Goal: Browse casually

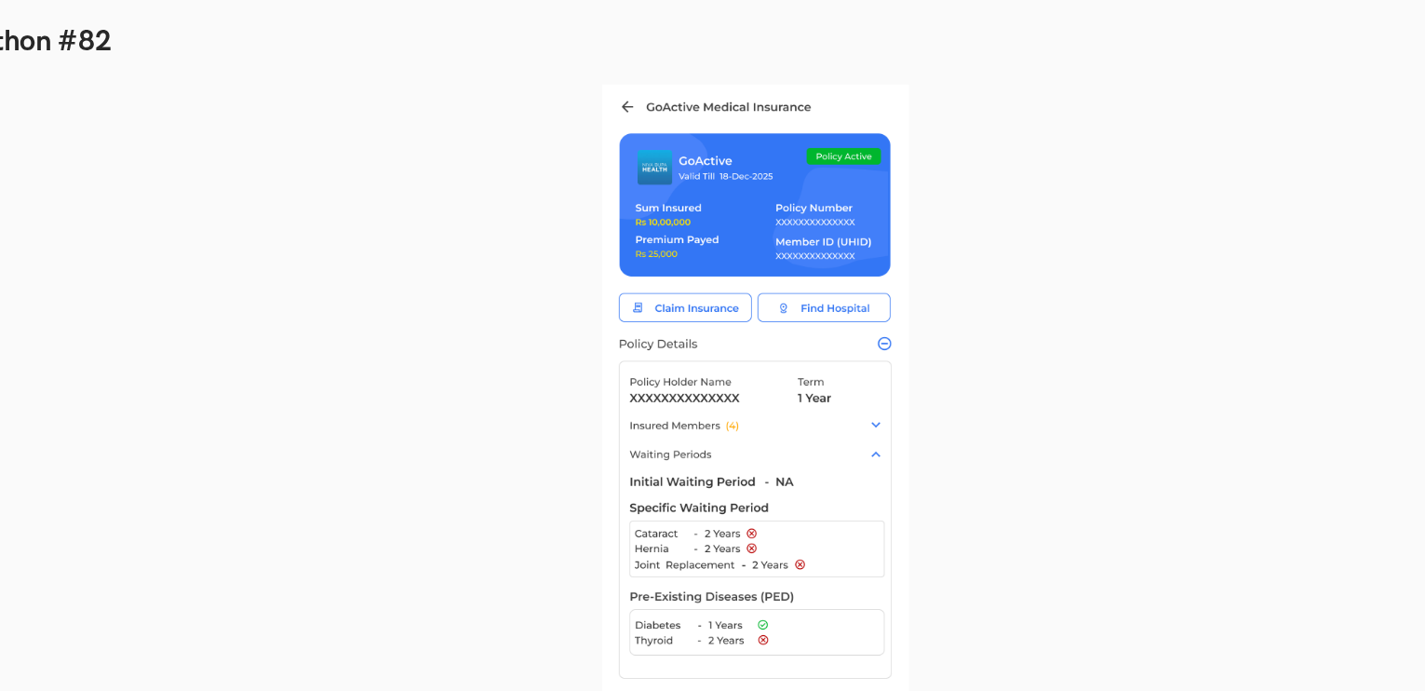
scroll to position [1654, 0]
click at [625, 75] on div at bounding box center [712, 300] width 1289 height 481
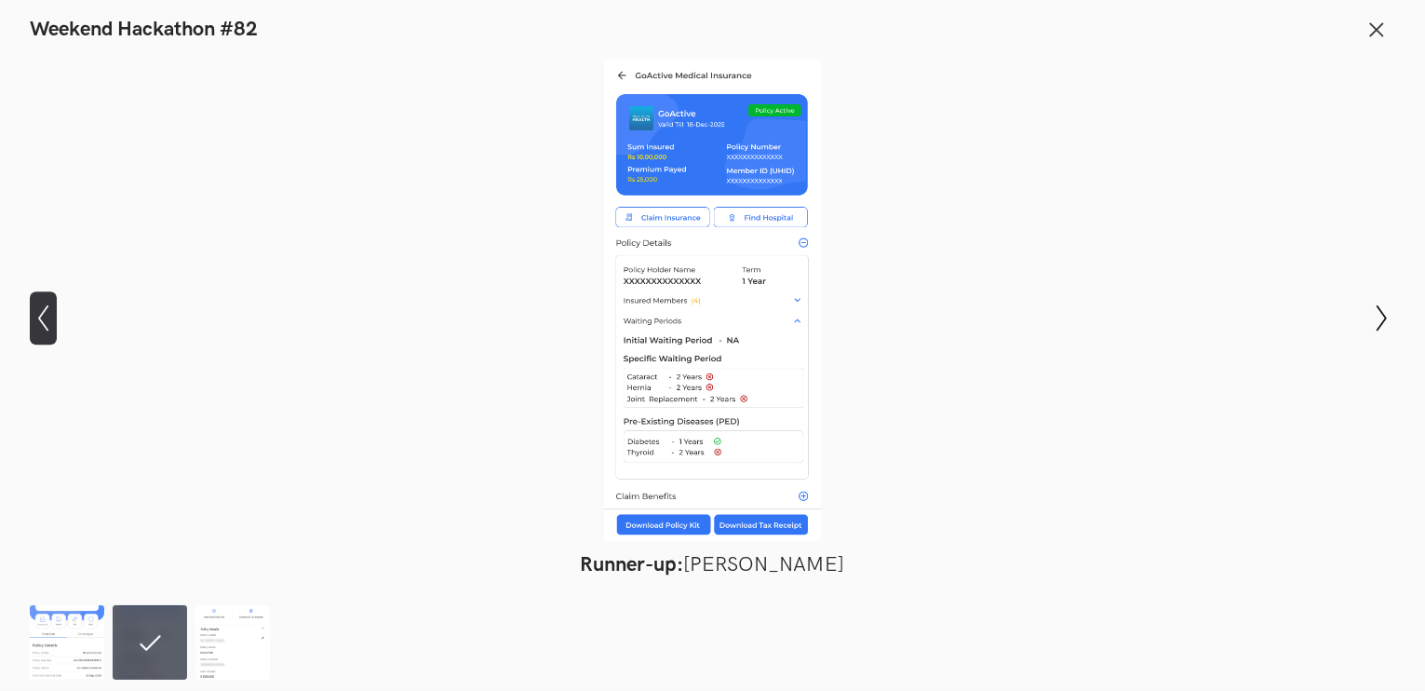
click at [45, 311] on icon at bounding box center [43, 318] width 10 height 26
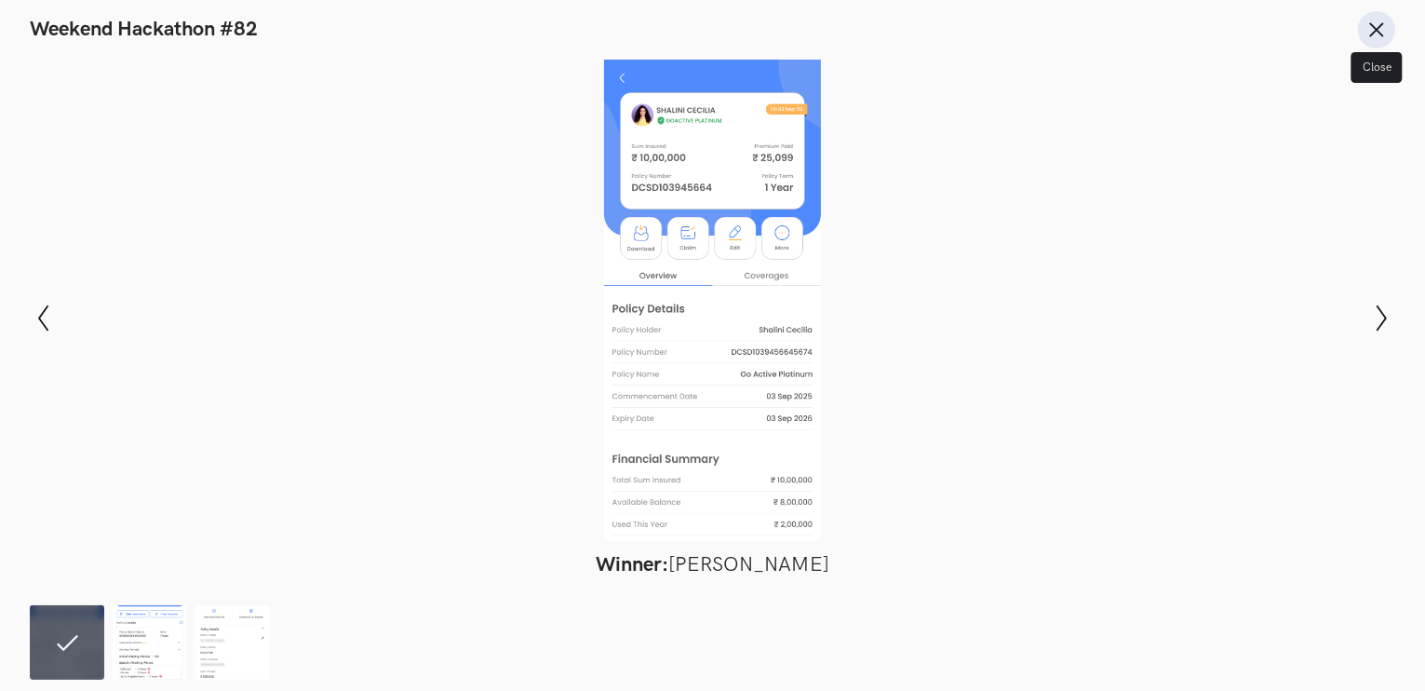
click at [1362, 32] on button "Close" at bounding box center [1376, 29] width 37 height 37
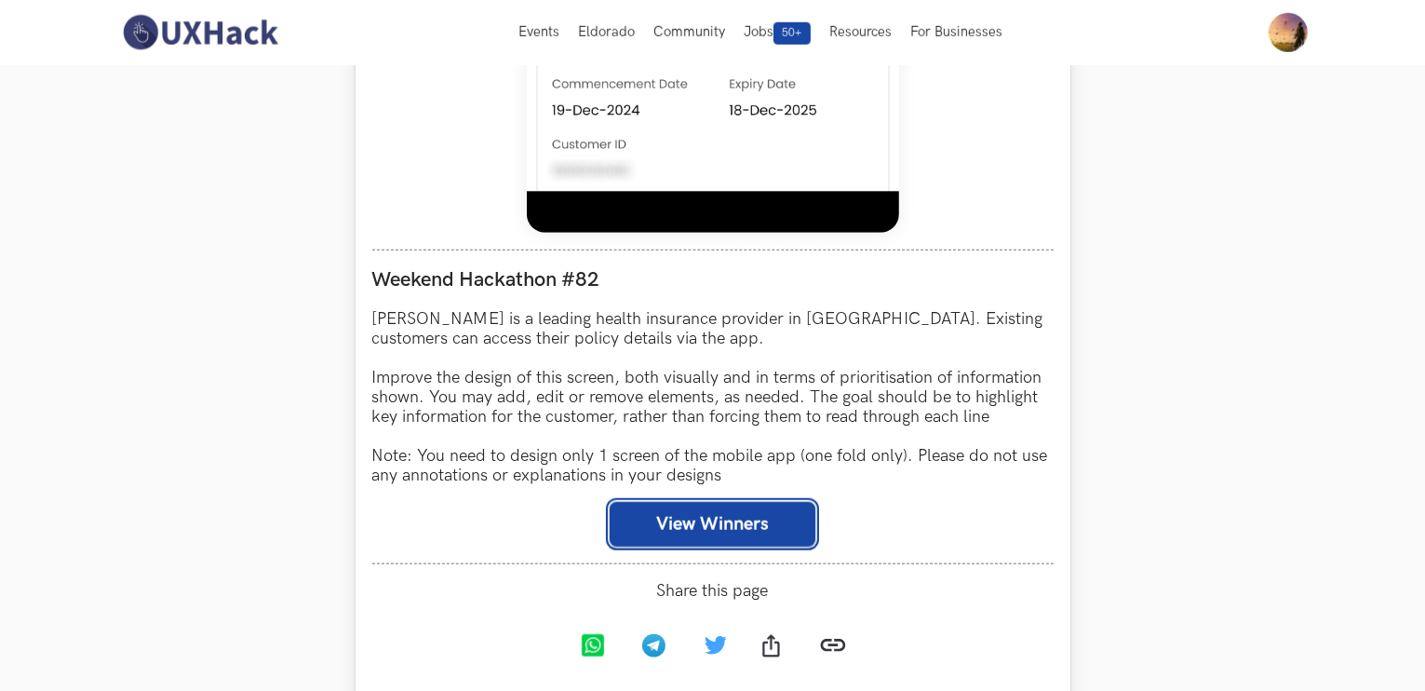
scroll to position [1448, 0]
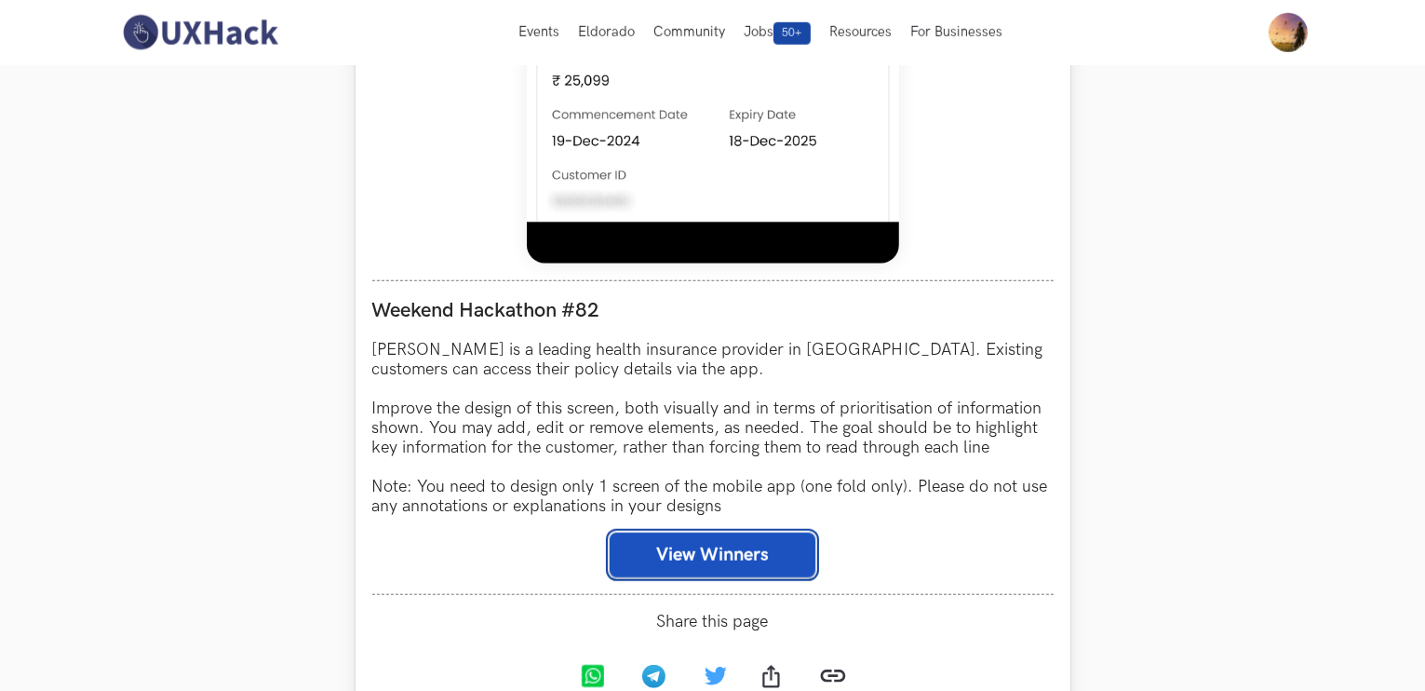
click at [707, 548] on button "View Winners" at bounding box center [713, 555] width 206 height 45
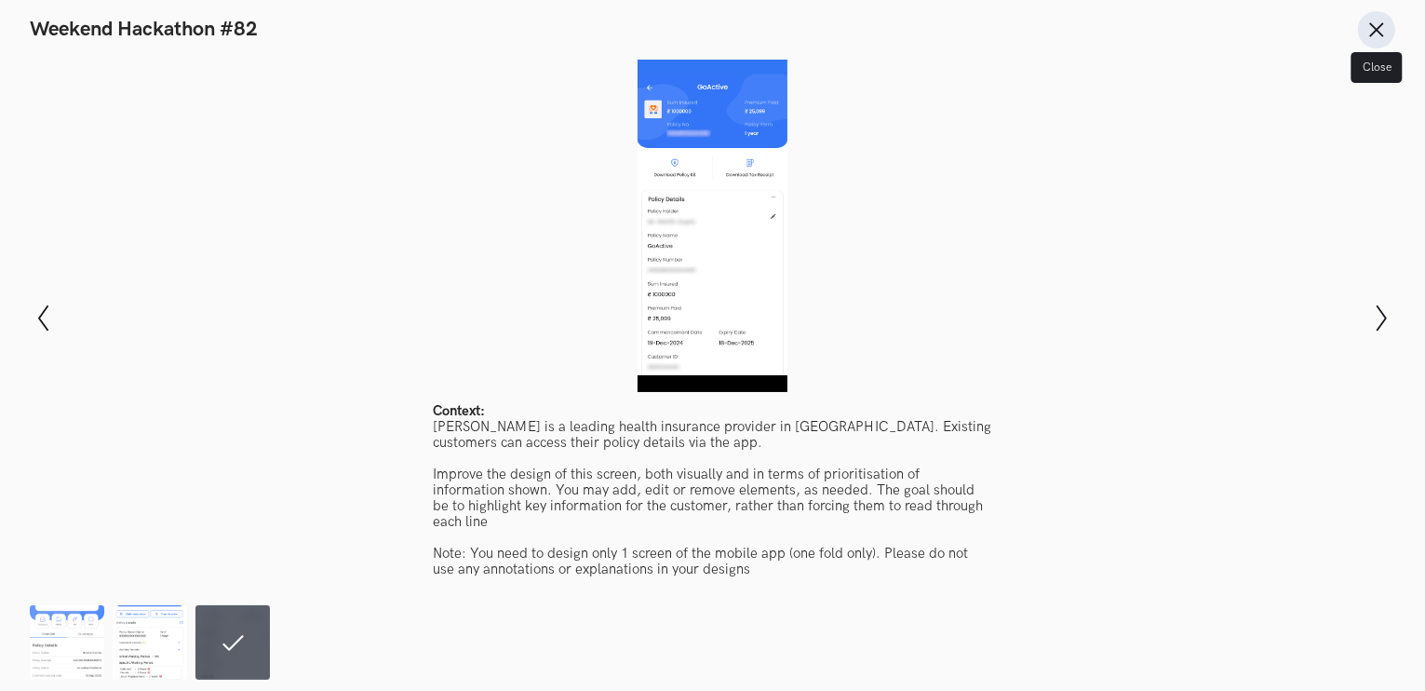
click at [1374, 33] on line at bounding box center [1377, 29] width 12 height 12
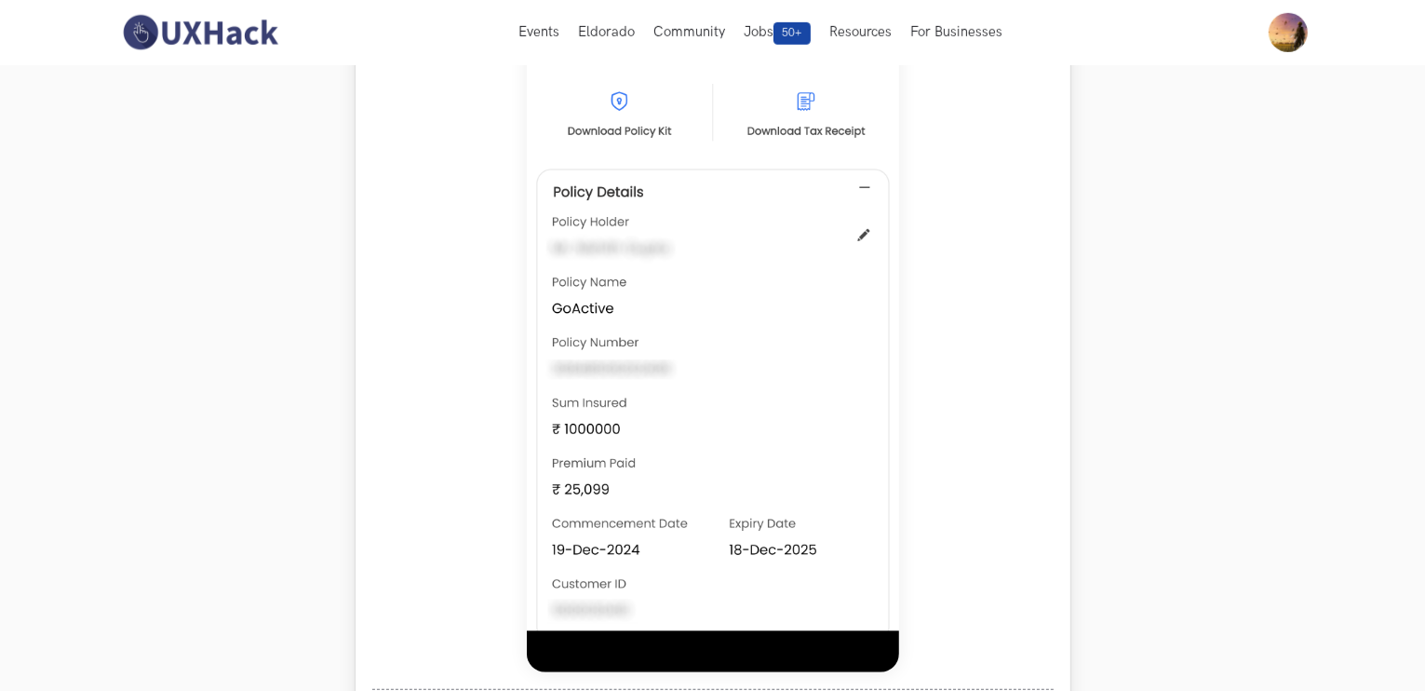
scroll to position [1035, 0]
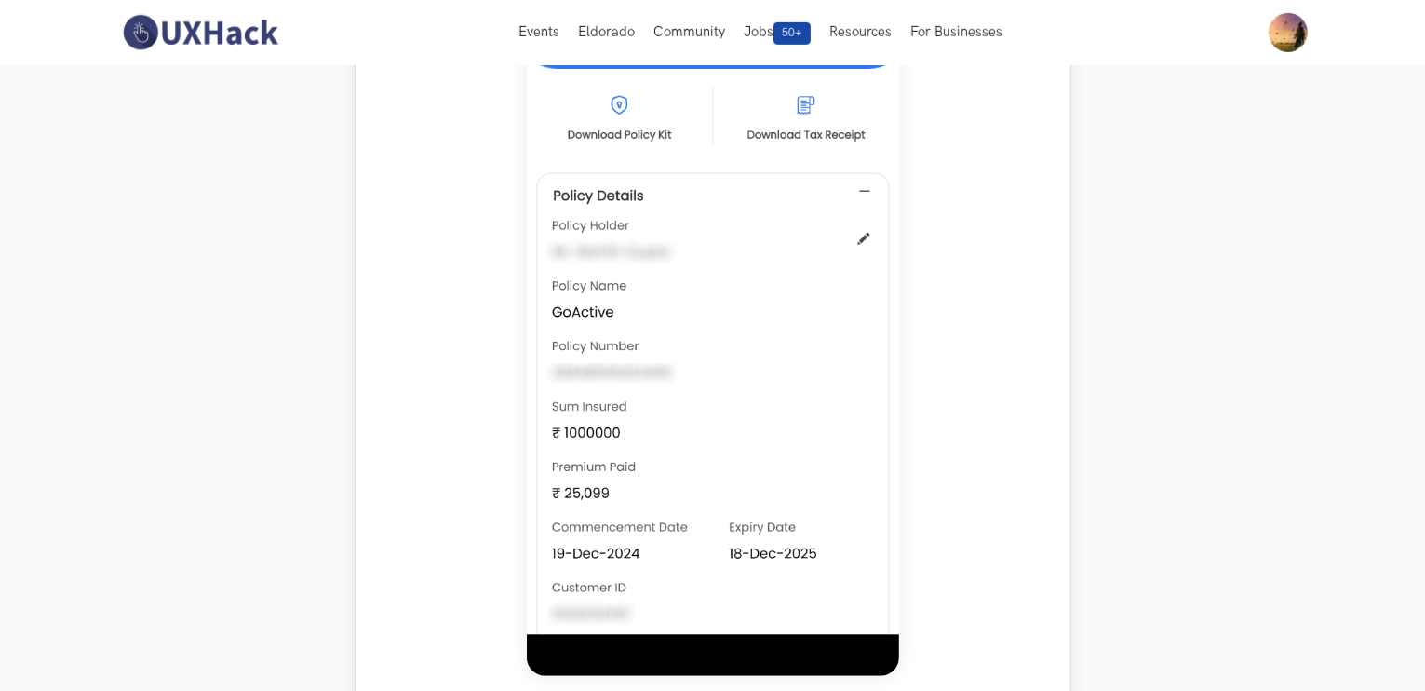
click at [755, 317] on img at bounding box center [713, 262] width 372 height 828
